Goal: Task Accomplishment & Management: Use online tool/utility

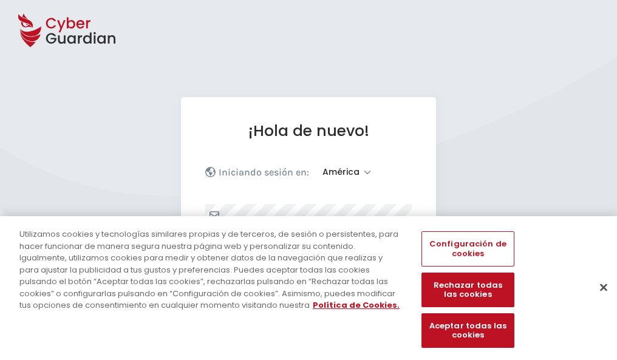
select select "América"
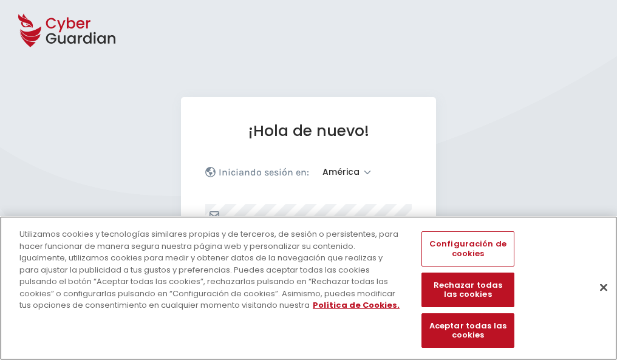
scroll to position [158, 0]
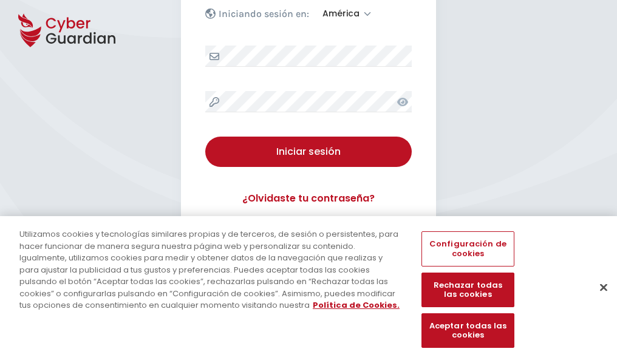
click at [597, 300] on button "Cerrar" at bounding box center [603, 287] width 27 height 27
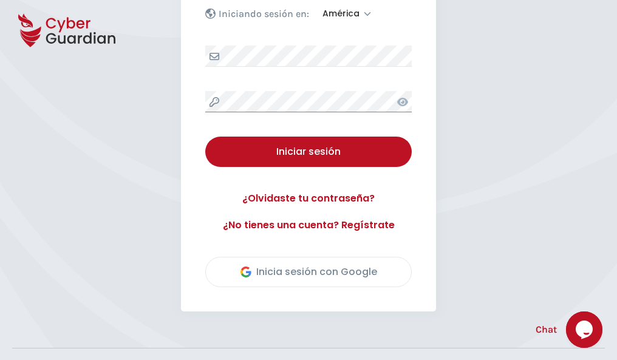
scroll to position [276, 0]
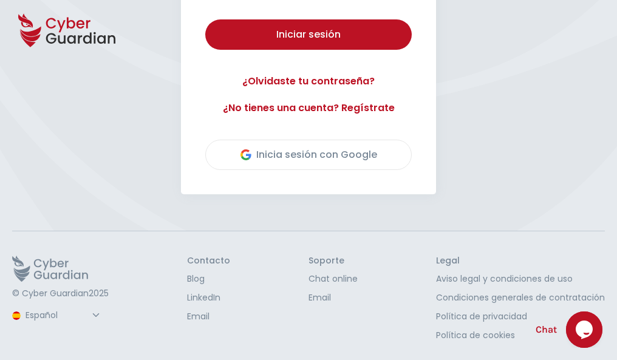
click at [205, 19] on button "Iniciar sesión" at bounding box center [308, 34] width 206 height 30
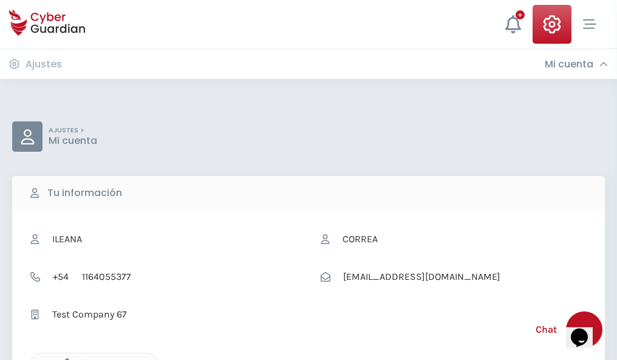
click at [64, 359] on icon "button" at bounding box center [64, 363] width 10 height 10
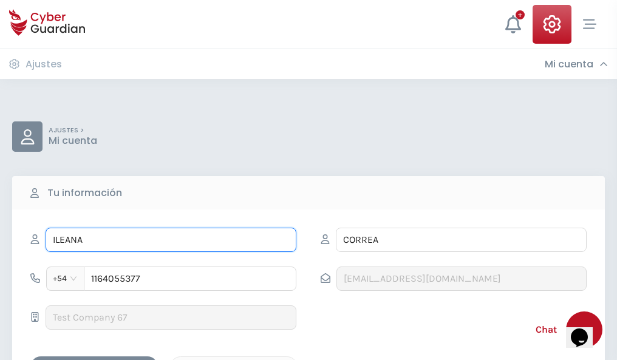
click at [171, 240] on input "ILEANA" at bounding box center [171, 240] width 251 height 24
type input "I"
type input "Benigna"
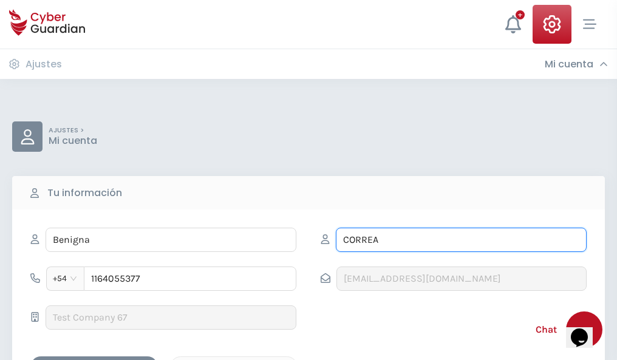
click at [461, 240] on input "CORREA" at bounding box center [461, 240] width 251 height 24
type input "C"
type input "Villaverde"
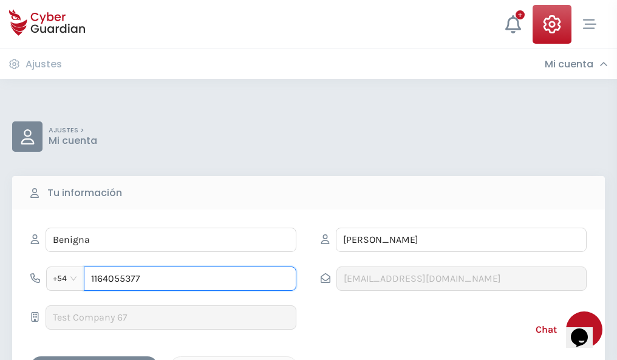
click at [190, 279] on input "1164055377" at bounding box center [190, 279] width 213 height 24
type input "1"
type input "4982026674"
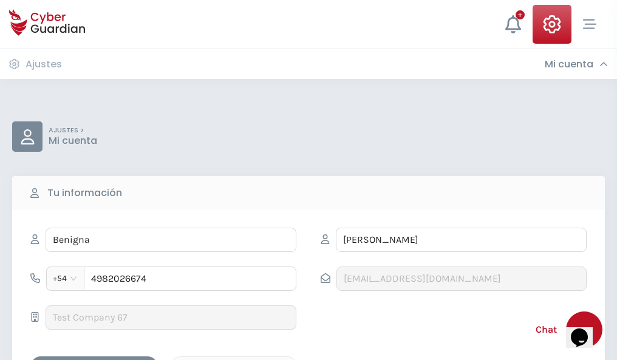
click at [234, 359] on div "Cancelar" at bounding box center [234, 366] width 108 height 15
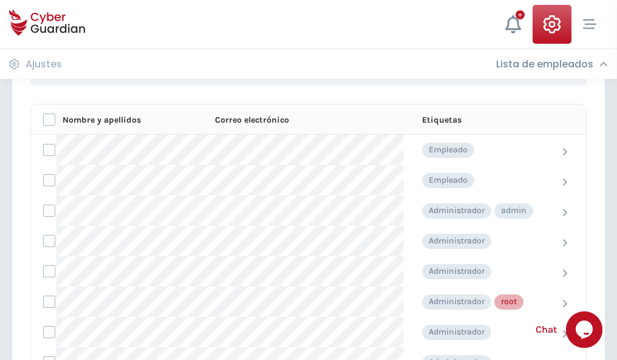
scroll to position [611, 0]
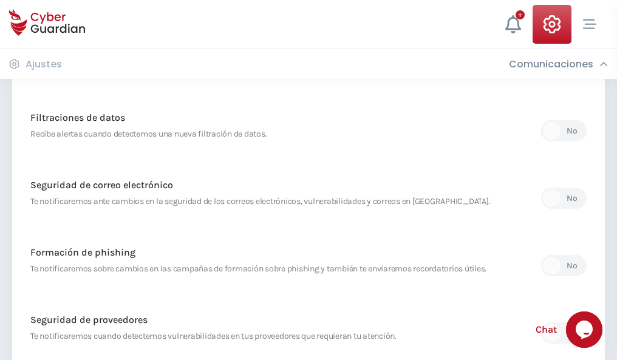
scroll to position [639, 0]
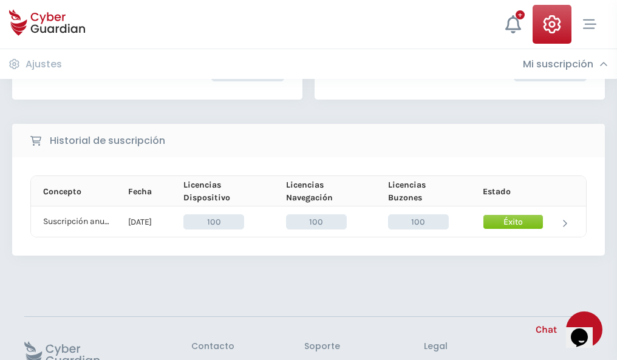
scroll to position [308, 0]
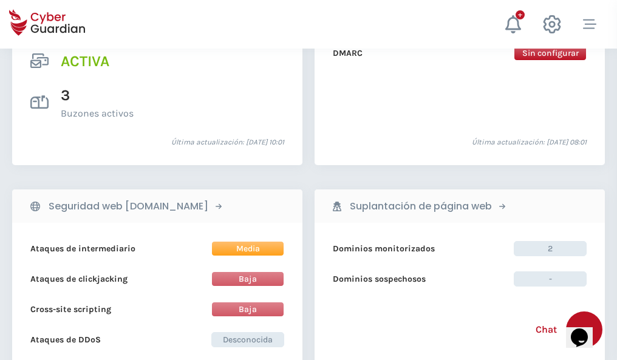
scroll to position [1234, 0]
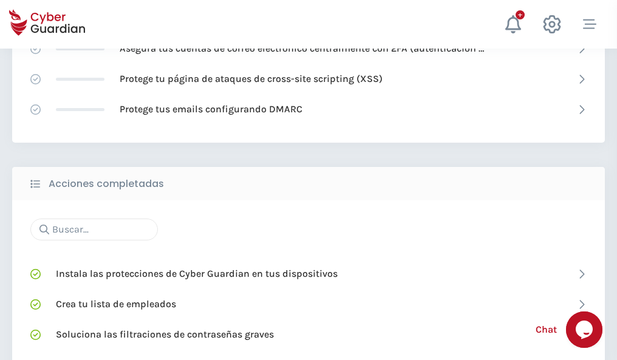
scroll to position [809, 0]
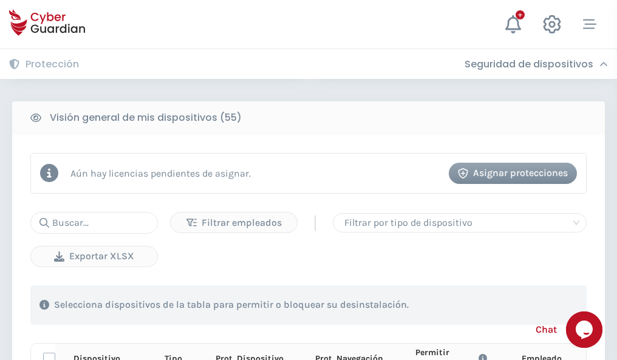
scroll to position [1073, 0]
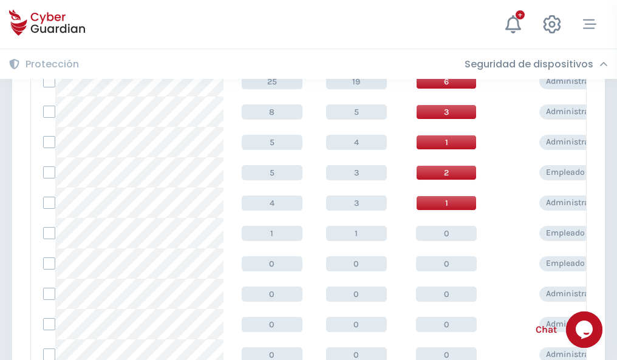
scroll to position [612, 0]
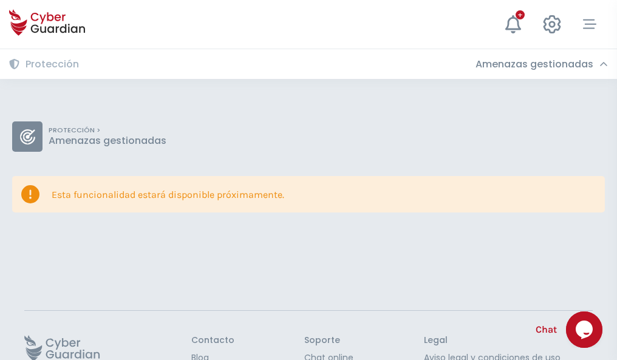
scroll to position [79, 0]
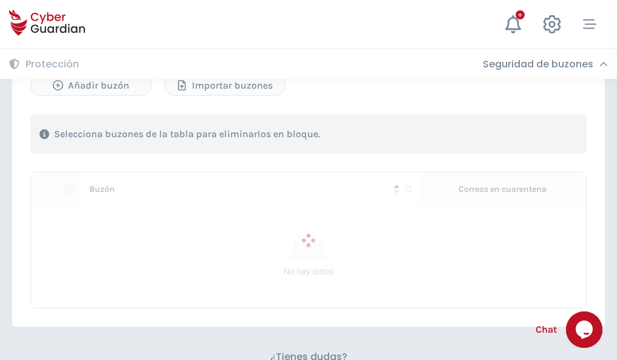
scroll to position [520, 0]
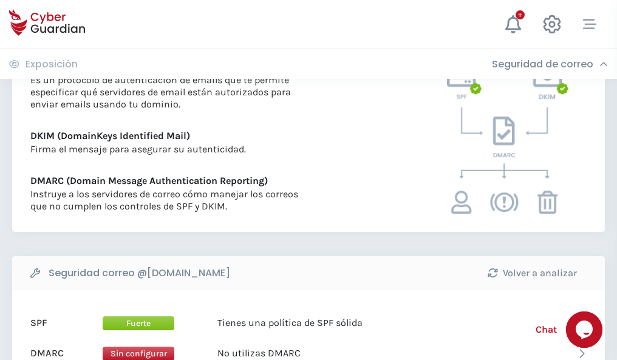
scroll to position [655, 0]
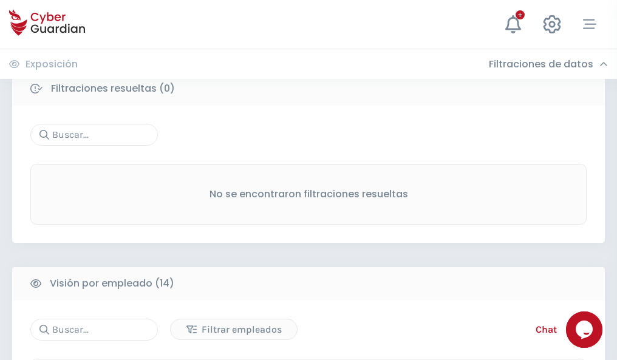
scroll to position [1097, 0]
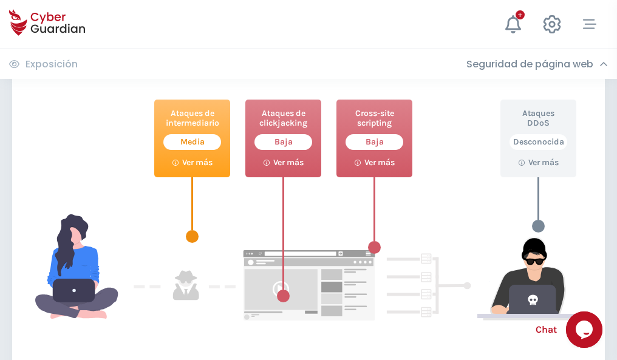
scroll to position [661, 0]
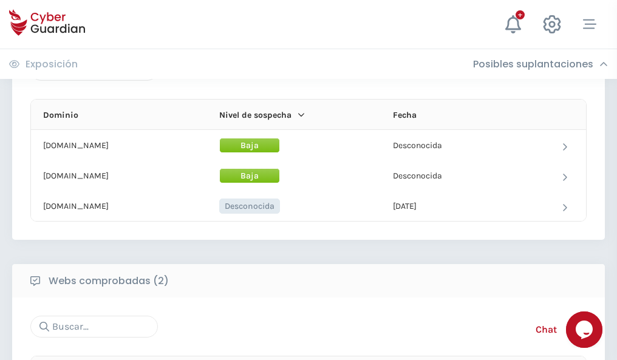
scroll to position [729, 0]
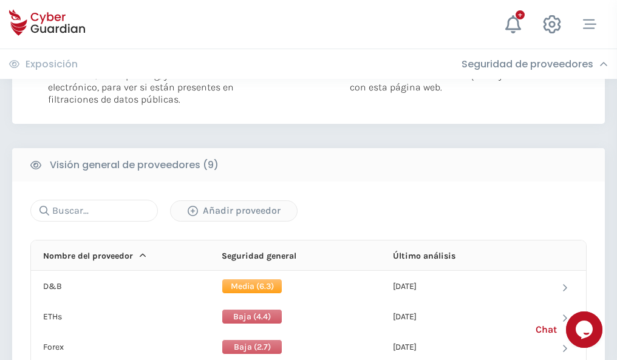
scroll to position [874, 0]
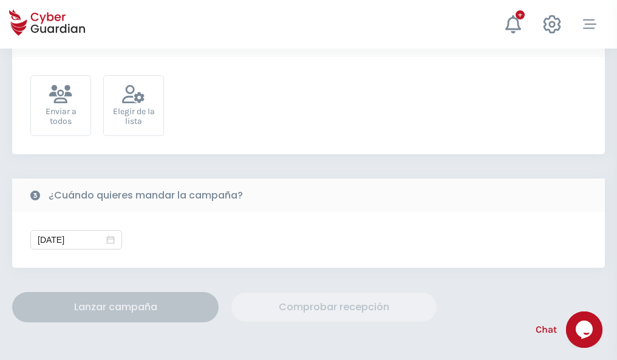
scroll to position [444, 0]
